Goal: Communication & Community: Answer question/provide support

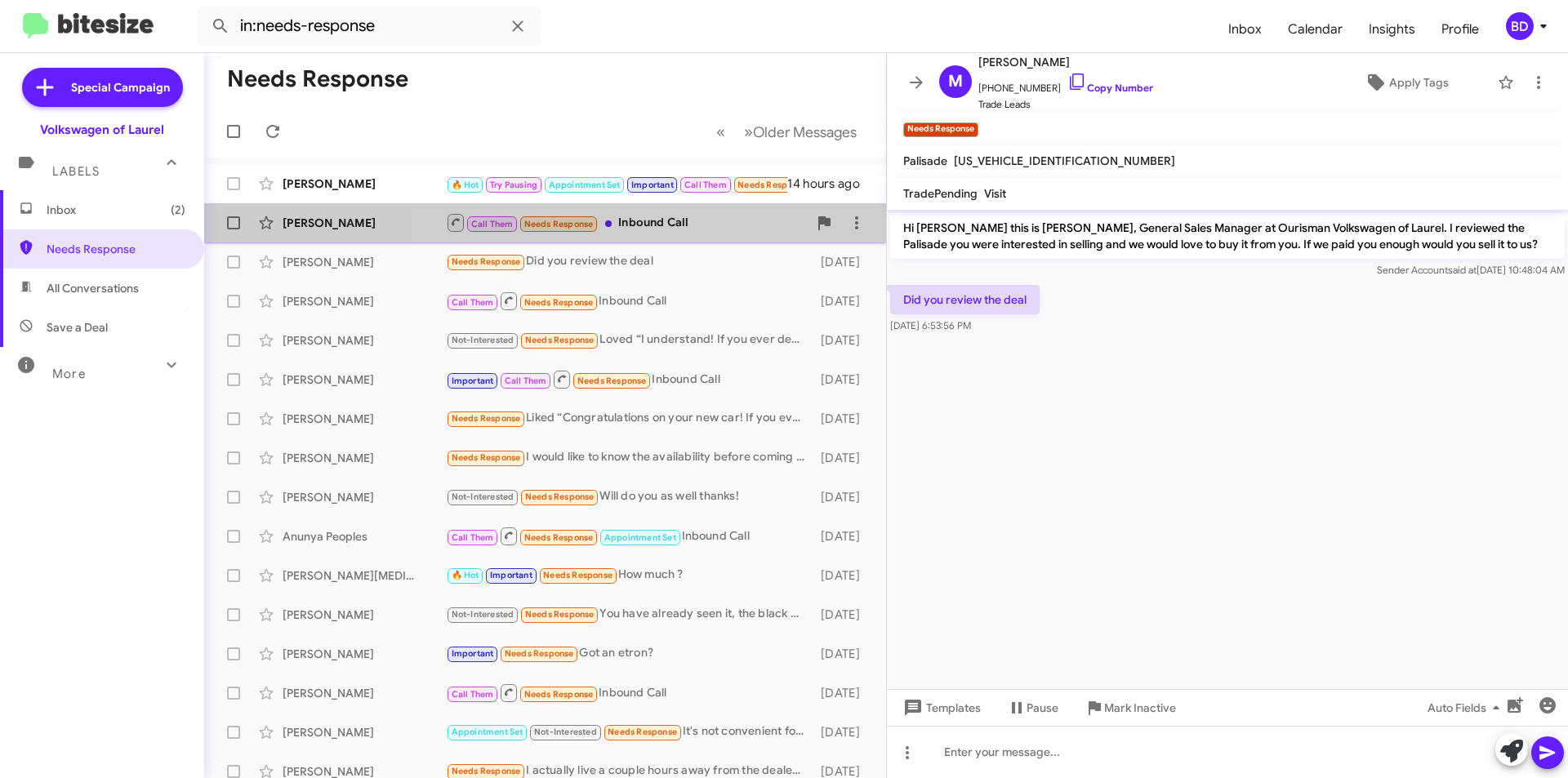
click at [671, 222] on div "Call Them Needs Response Inbound Call" at bounding box center [627, 222] width 362 height 20
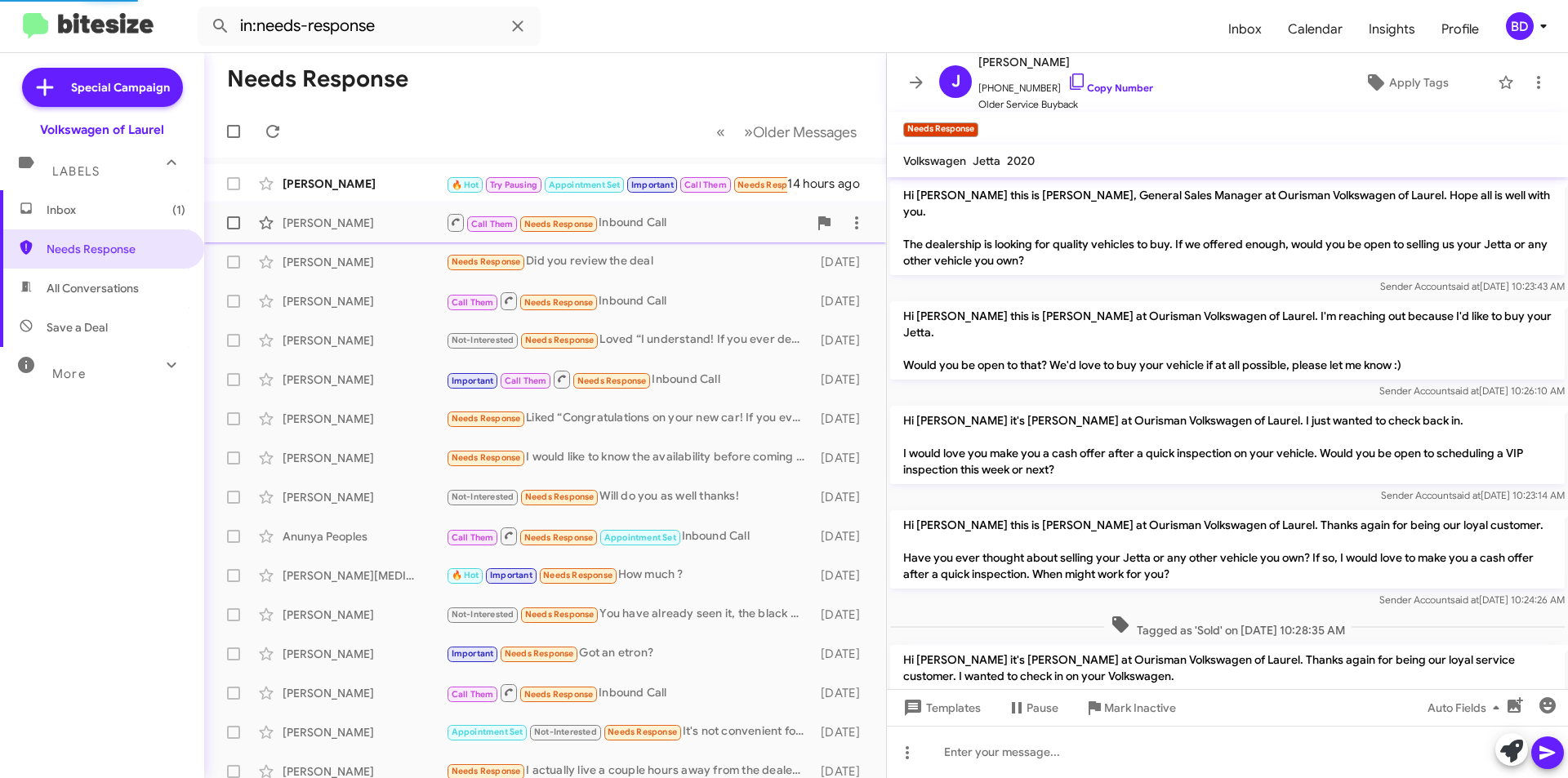
scroll to position [316, 0]
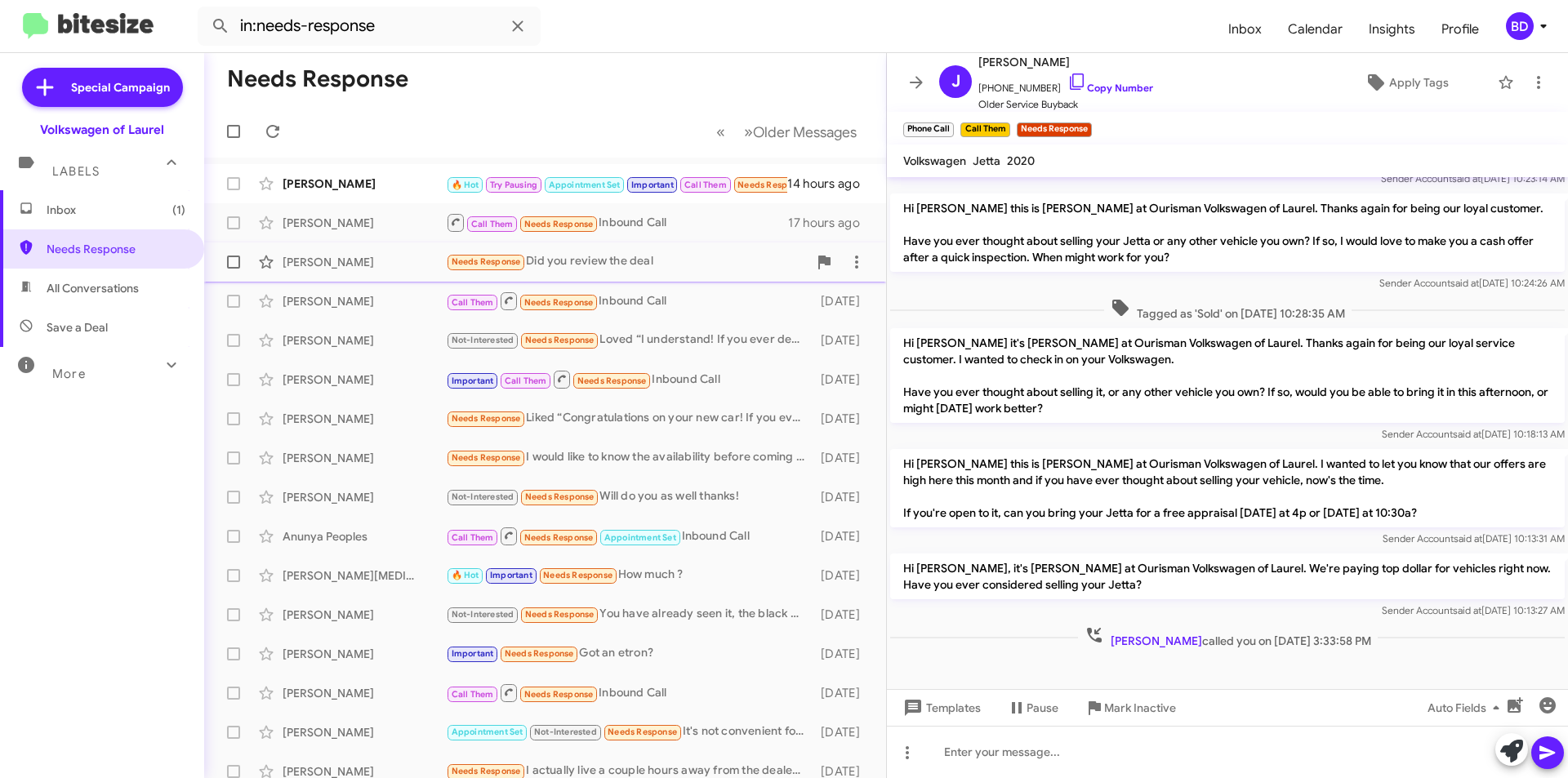
click at [657, 262] on div "Needs Response Did you review the deal" at bounding box center [627, 261] width 362 height 19
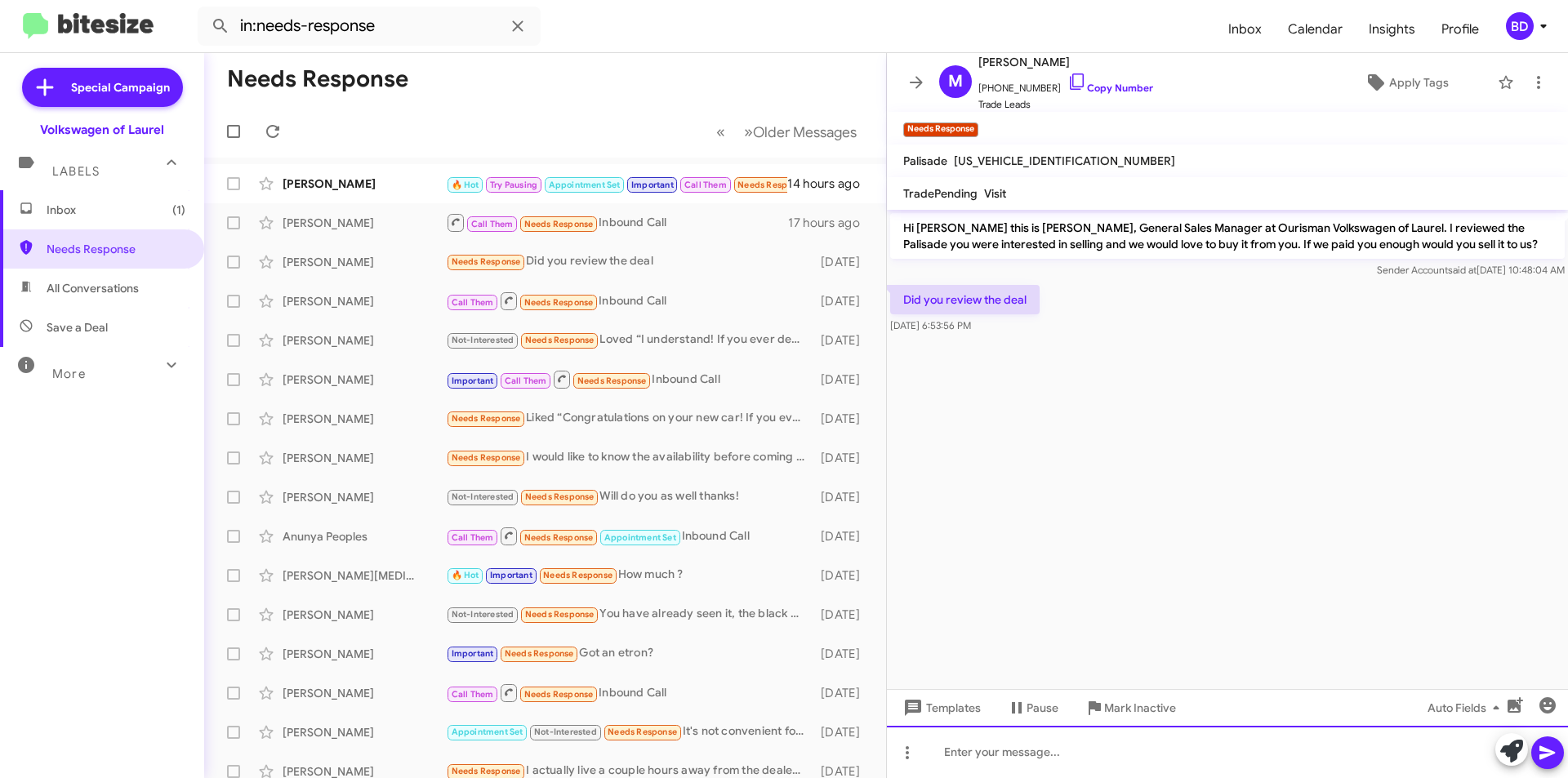
click at [1015, 754] on div at bounding box center [1228, 751] width 681 height 52
click at [1538, 754] on icon at bounding box center [1548, 752] width 20 height 19
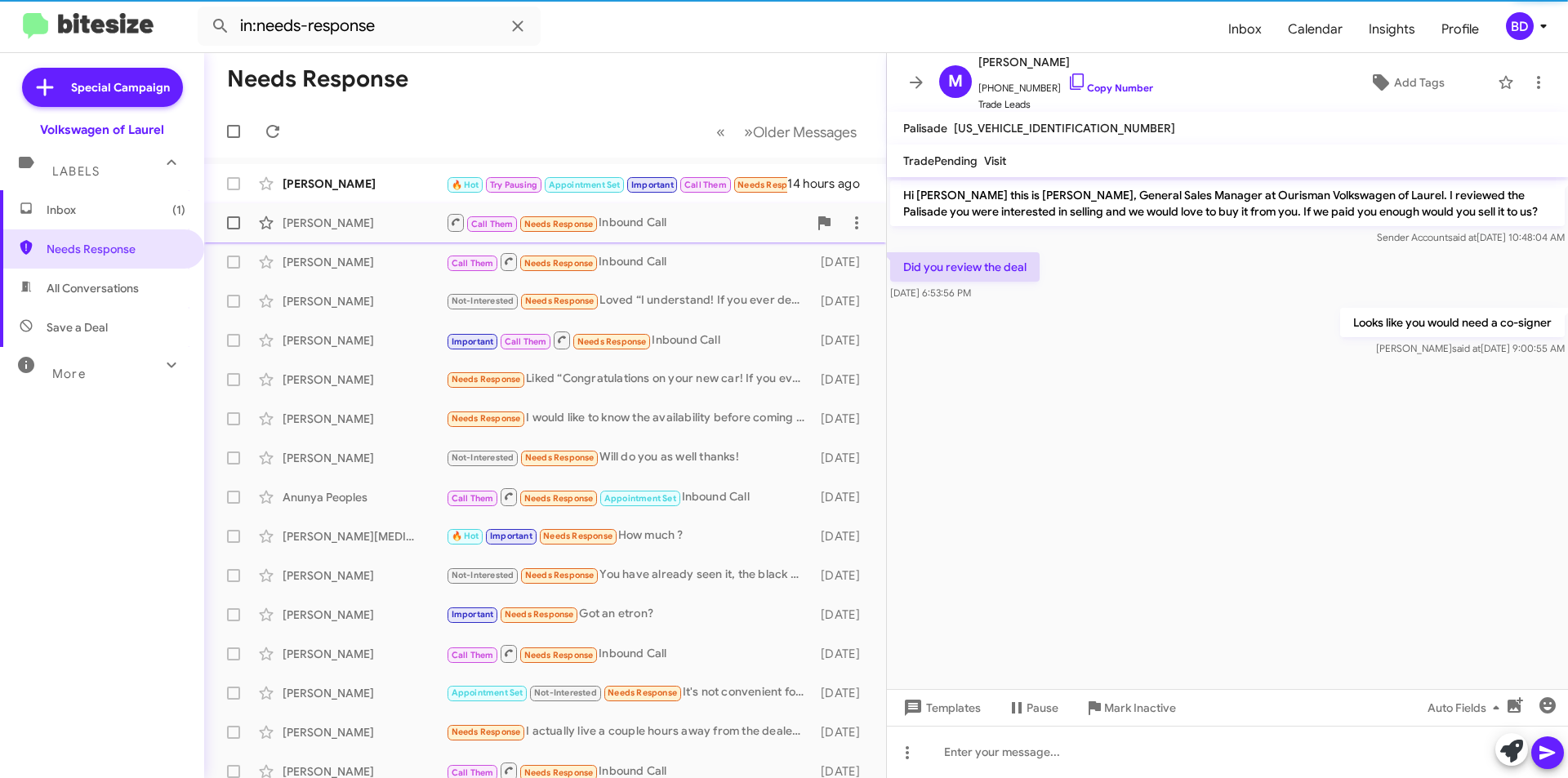
click at [655, 225] on div "Call Them Needs Response Inbound Call" at bounding box center [627, 222] width 362 height 20
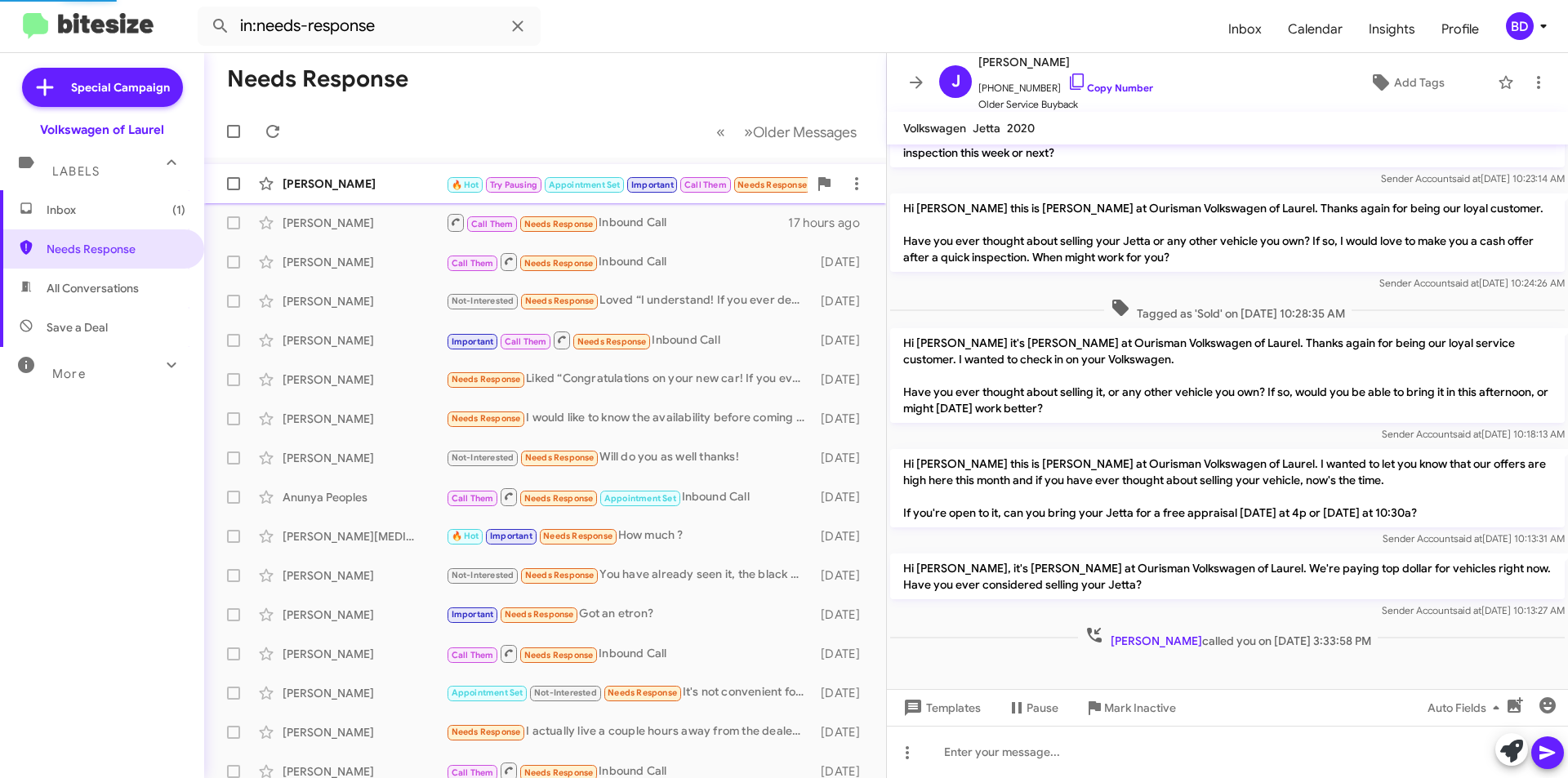
scroll to position [316, 0]
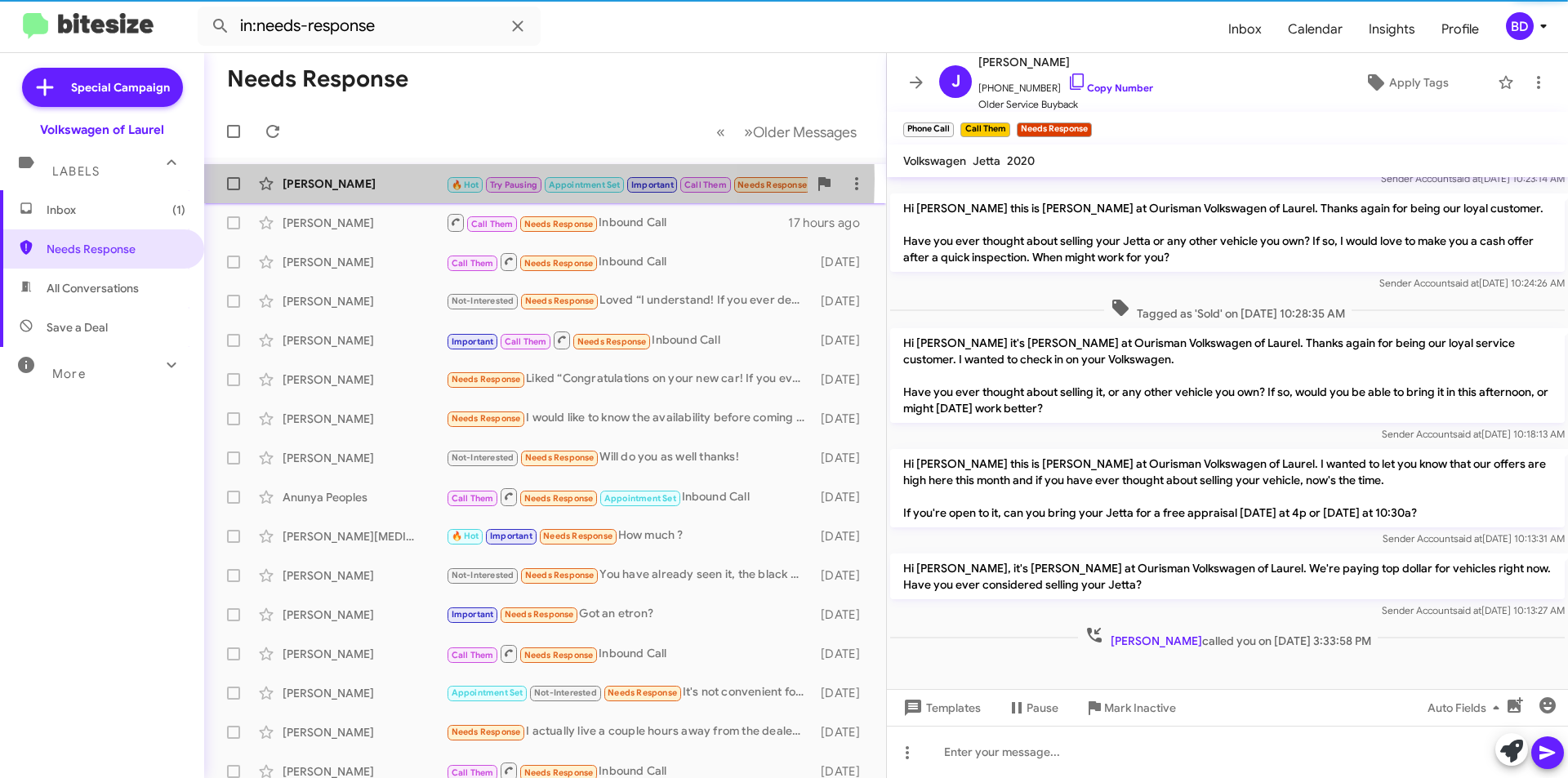
click at [390, 179] on div "[PERSON_NAME]" at bounding box center [364, 183] width 163 height 16
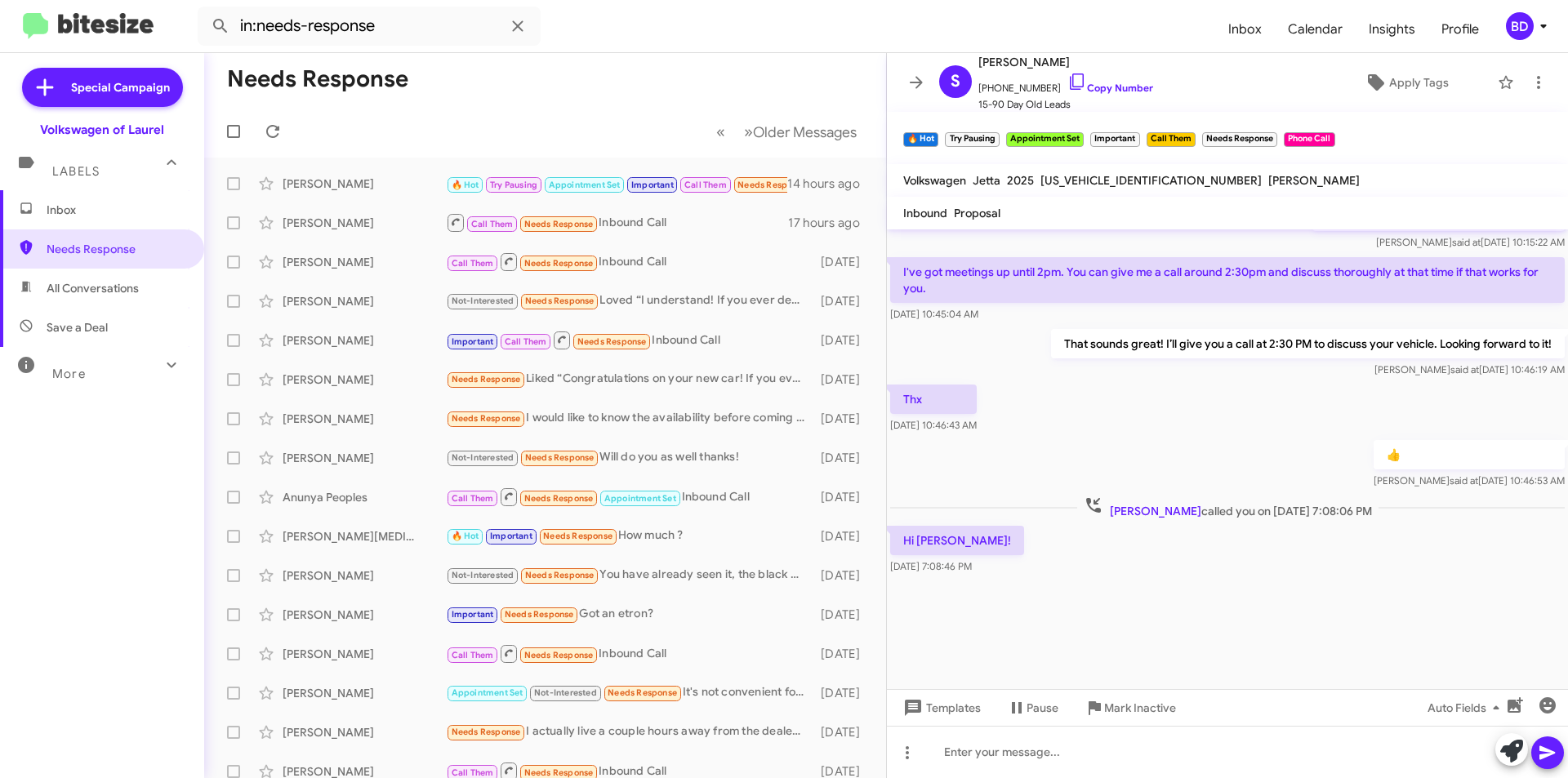
scroll to position [2098, 0]
